Goal: Find specific page/section: Find specific page/section

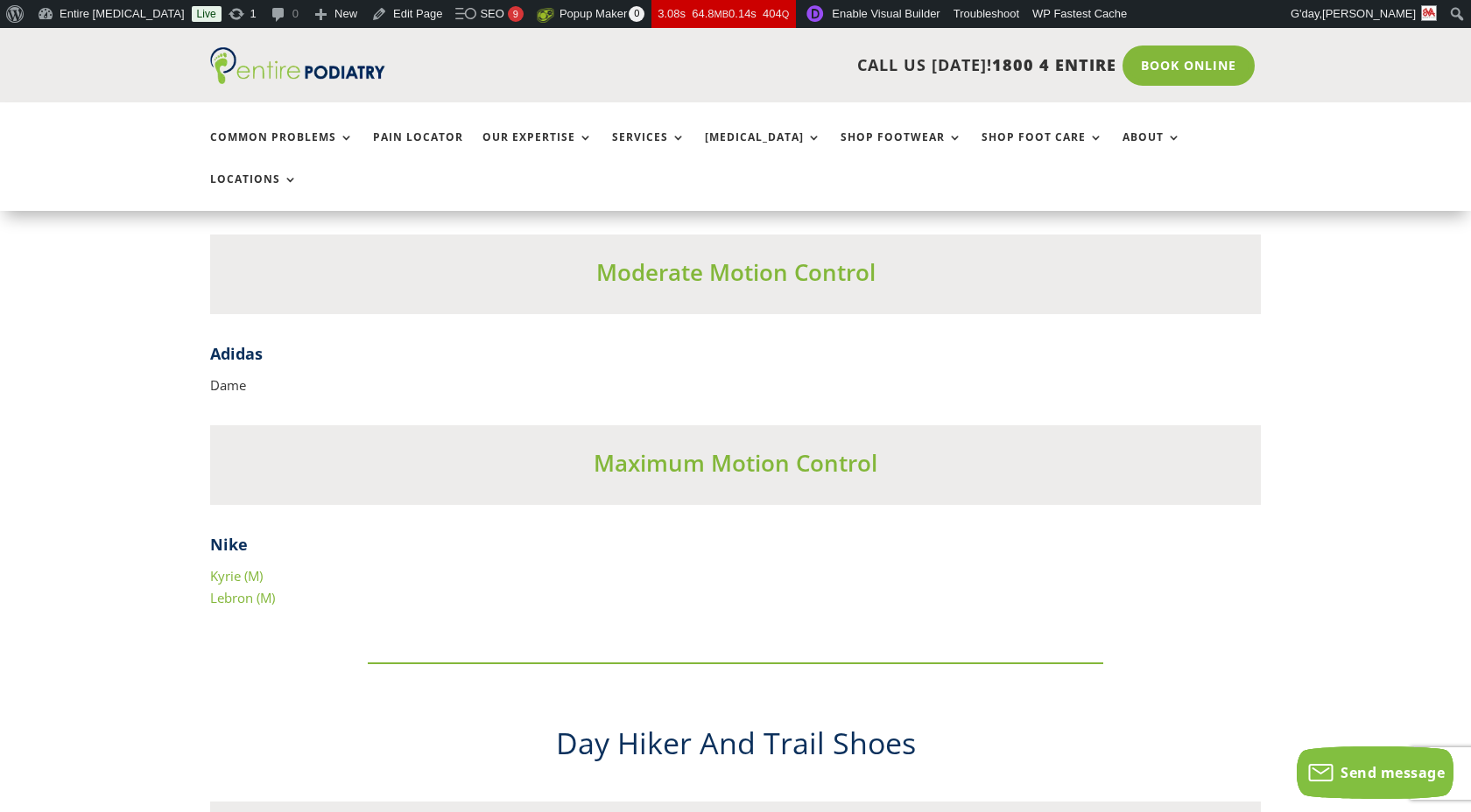
scroll to position [6902, 0]
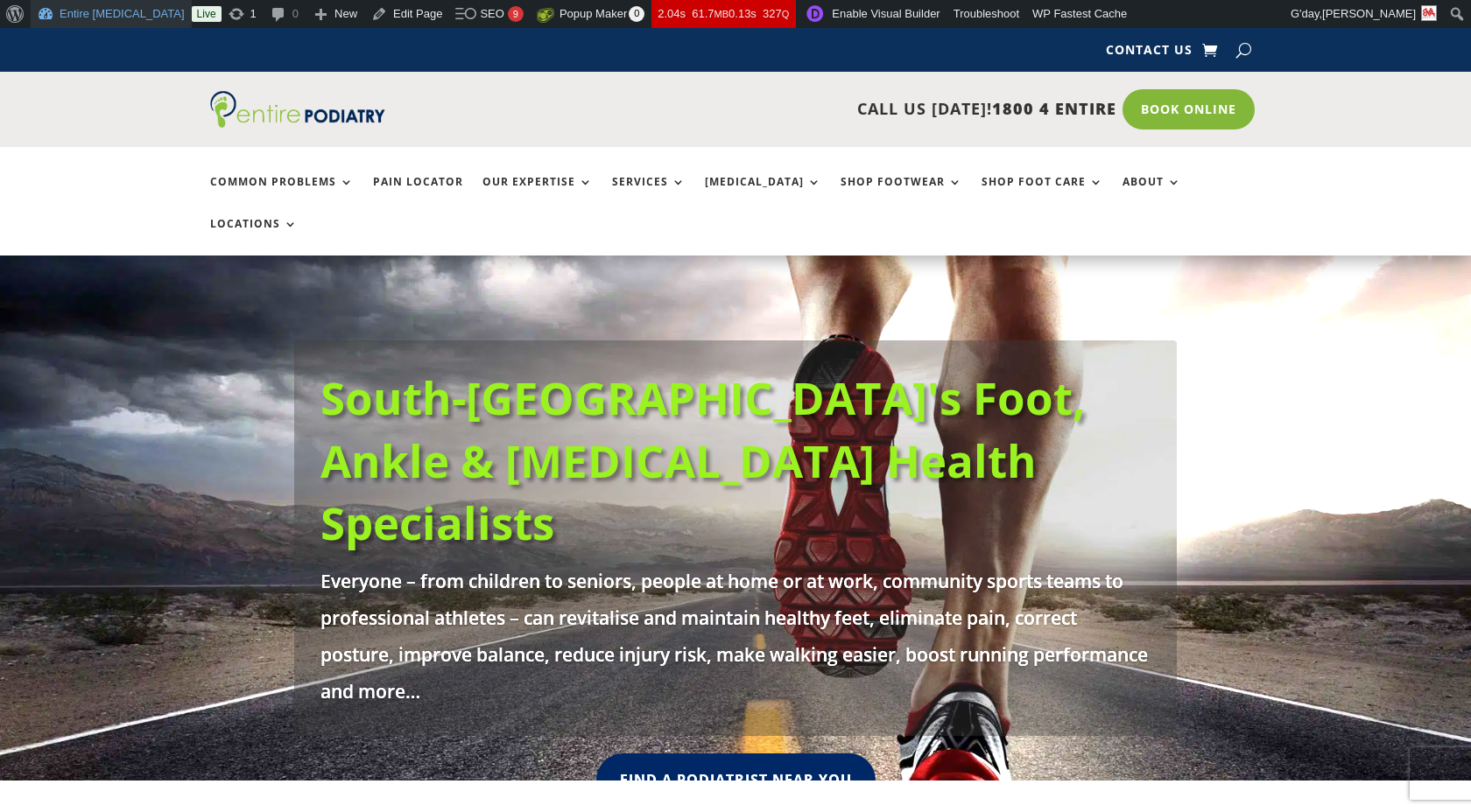
click at [102, 16] on link "Entire [MEDICAL_DATA]" at bounding box center [110, 14] width 161 height 28
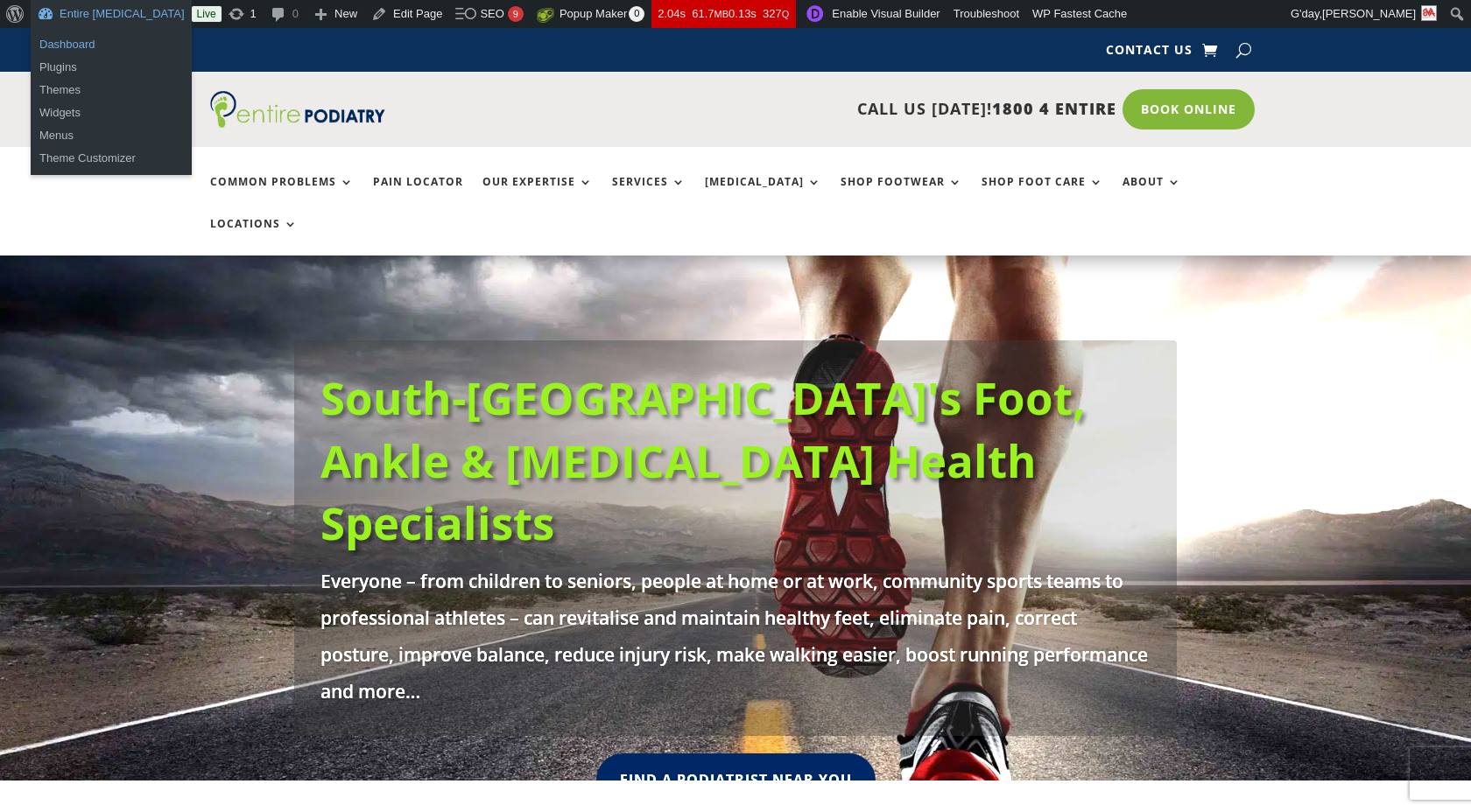
click at [68, 51] on link "Dashboard" at bounding box center [110, 44] width 161 height 22
